Goal: Task Accomplishment & Management: Manage account settings

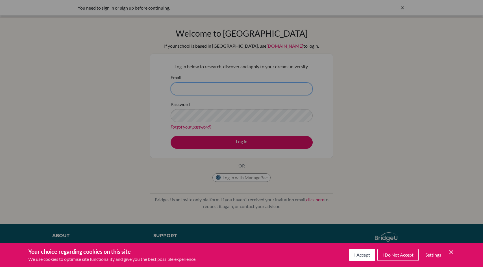
type input "[EMAIL_ADDRESS][DOMAIN_NAME]"
click at [346, 136] on div "Cookie Preferences" at bounding box center [241, 133] width 483 height 267
click at [273, 131] on div "Cookie Preferences" at bounding box center [241, 133] width 483 height 267
click at [456, 249] on div "Your choice regarding cookies on this site We use cookies to optimise site func…" at bounding box center [241, 255] width 483 height 24
click at [452, 251] on icon "Cookie Control Close Icon" at bounding box center [451, 252] width 7 height 7
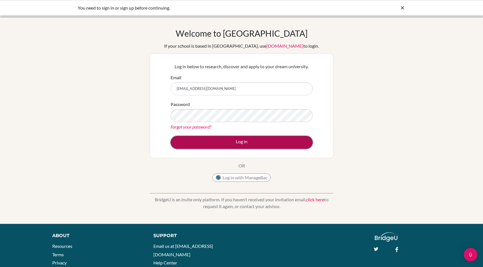
click at [285, 143] on button "Log in" at bounding box center [242, 142] width 142 height 13
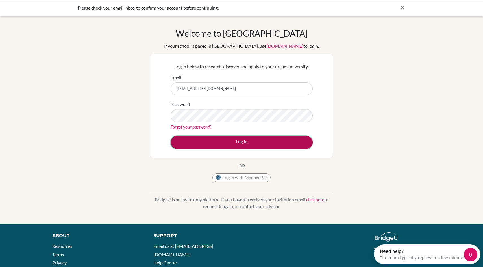
click at [280, 141] on button "Log in" at bounding box center [242, 142] width 142 height 13
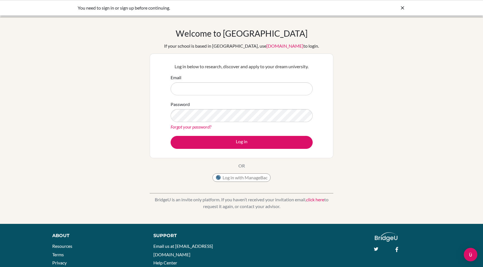
type input "[EMAIL_ADDRESS][DOMAIN_NAME]"
click at [219, 88] on input "[EMAIL_ADDRESS][DOMAIN_NAME]" at bounding box center [242, 88] width 142 height 13
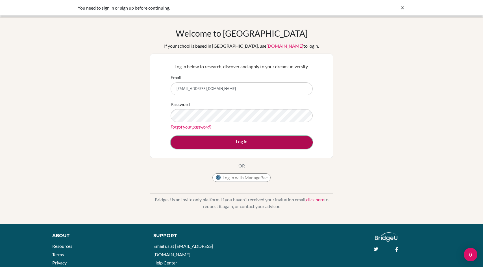
click at [226, 142] on button "Log in" at bounding box center [242, 142] width 142 height 13
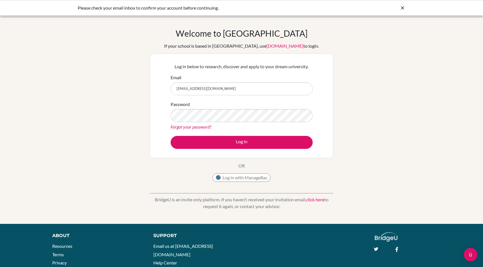
click at [403, 7] on icon at bounding box center [403, 8] width 6 height 6
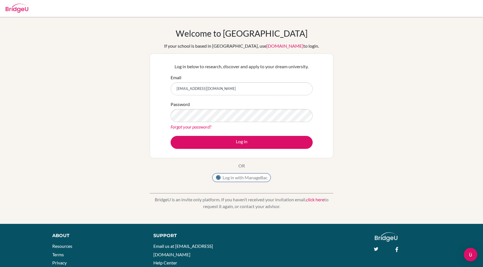
click at [244, 179] on button "Log in with ManageBac" at bounding box center [241, 178] width 58 height 8
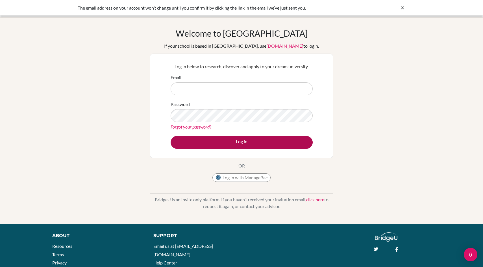
type input "[EMAIL_ADDRESS][DOMAIN_NAME]"
click at [260, 139] on button "Log in" at bounding box center [242, 142] width 142 height 13
